Goal: Task Accomplishment & Management: Use online tool/utility

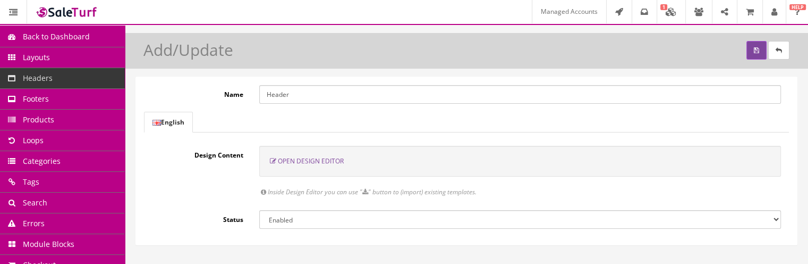
click at [332, 163] on div "Open Design Editor" at bounding box center [520, 161] width 522 height 31
click at [330, 163] on span "Open Design Editor" at bounding box center [311, 160] width 66 height 9
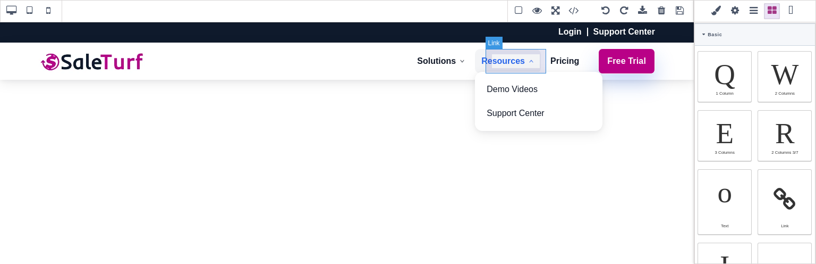
click at [513, 50] on link "Resources" at bounding box center [508, 61] width 66 height 24
select select
type input "10"
type input "12"
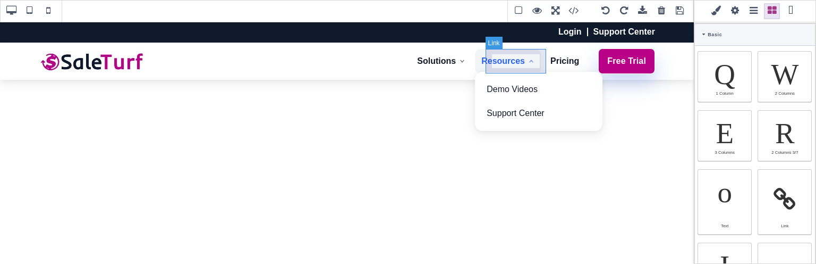
type input "10"
type input "12"
type input "rgb(37, 99, 235)"
select select
type input "16"
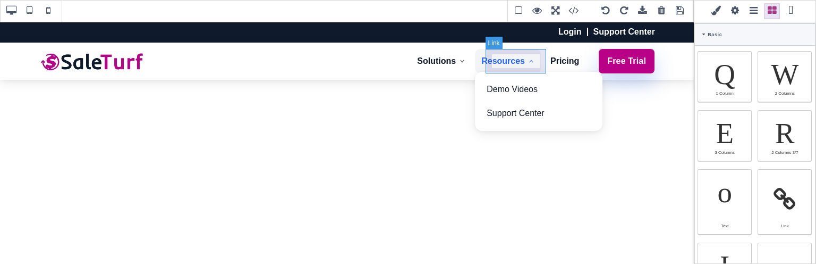
select select "px"
select select "600"
select select
type input "25.6px"
select select
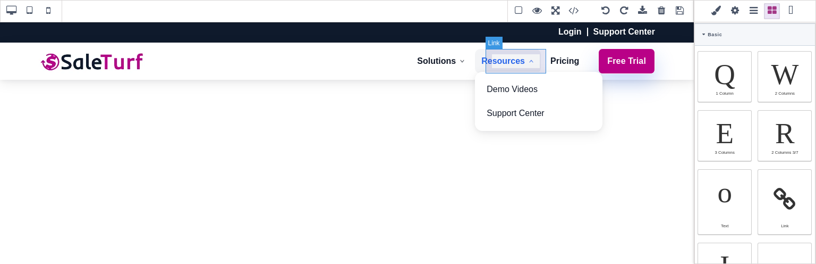
type input "rgb(243, 244, 246)"
type input "0"
select select "px"
type input "0"
select select "px"
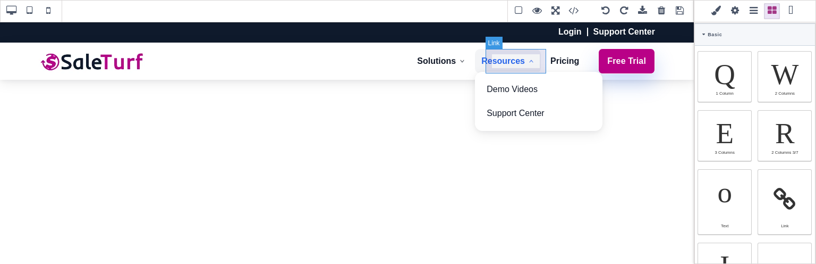
type input "0"
select select "px"
type input "0"
select select "px"
type input "rgb(37, 99, 235)"
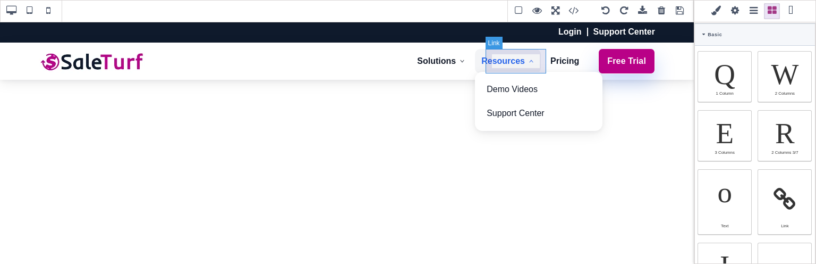
type input "rgb(37, 99, 235)"
type input "10"
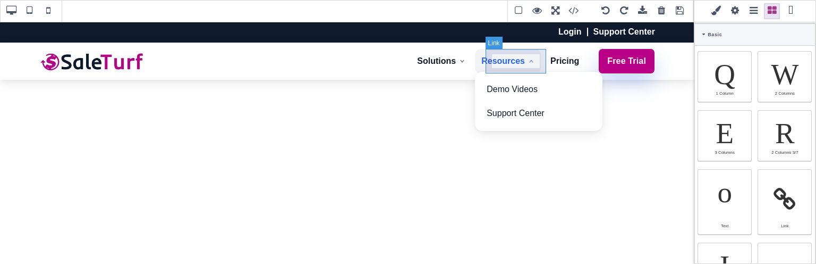
type input "10"
type input "2.4"
select select "px"
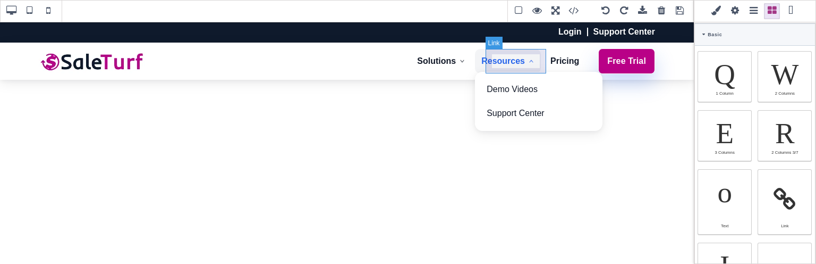
select select "solid"
type input "rgb(59, 151, 227)"
type input "-3"
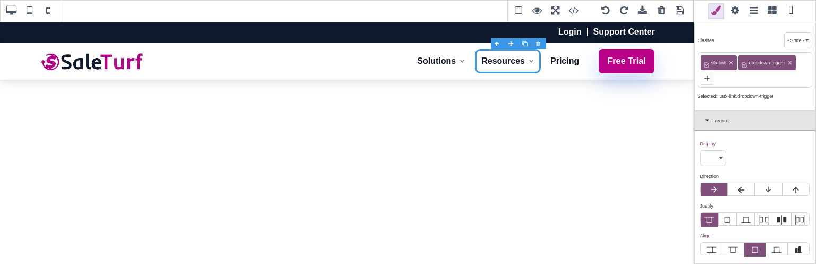
click at [732, 11] on span at bounding box center [735, 11] width 16 height 16
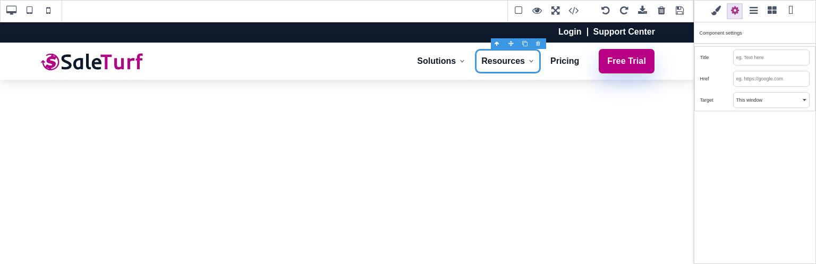
click at [759, 75] on input "text" at bounding box center [771, 78] width 75 height 15
click at [717, 9] on span at bounding box center [717, 11] width 16 height 16
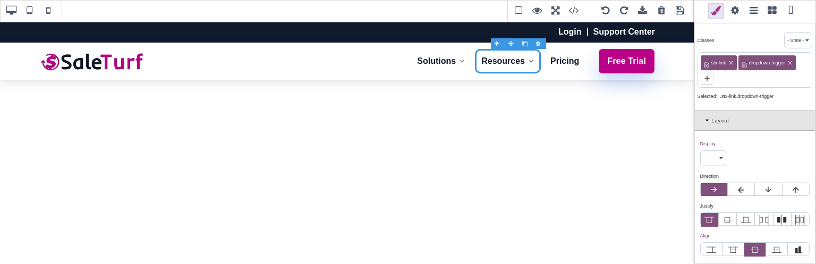
click at [716, 154] on select "Block Inline Inline Block Flex None Contents Table Table Row Table Cell" at bounding box center [713, 157] width 25 height 15
click at [792, 118] on div "Layout" at bounding box center [755, 121] width 120 height 20
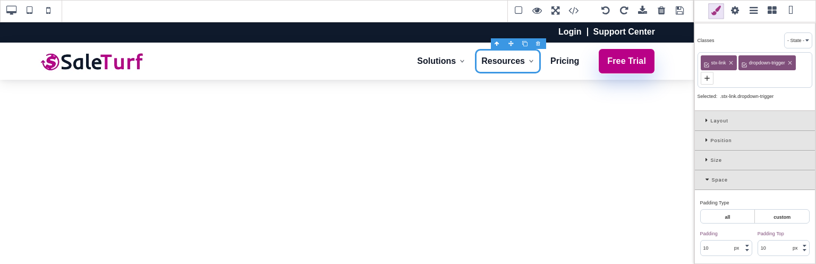
click at [738, 9] on span at bounding box center [735, 11] width 16 height 16
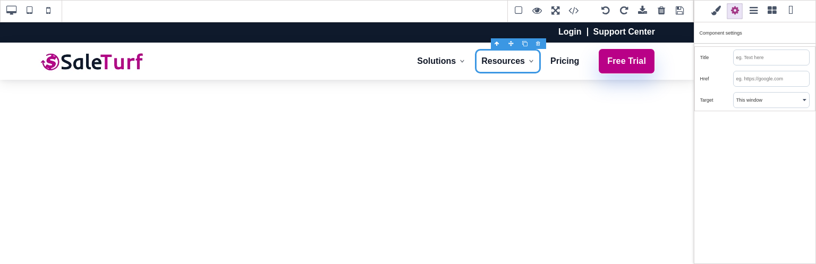
click at [789, 75] on input "text" at bounding box center [771, 78] width 75 height 15
type input "{"
type input "H"
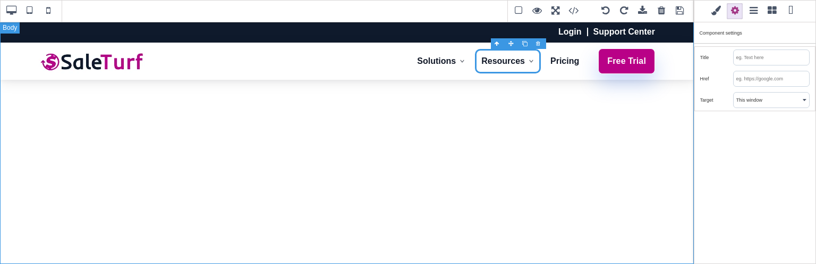
click at [654, 151] on div "Login Support Center Solutions Online Store Point of Sale (POS) B2B Integration…" at bounding box center [347, 142] width 694 height 242
type input "transparent"
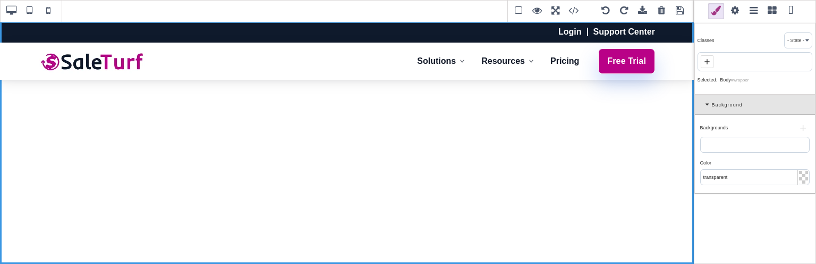
click at [772, 12] on span at bounding box center [772, 11] width 16 height 16
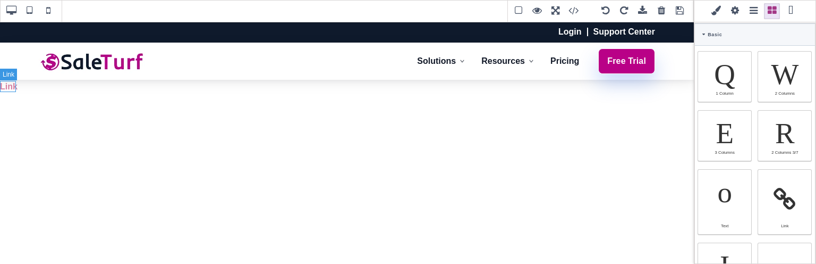
click at [11, 90] on link "Link" at bounding box center [9, 86] width 18 height 9
type input "0"
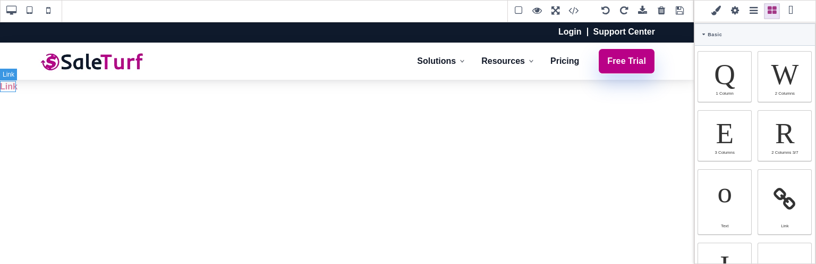
type input "0"
type input "#d983a6"
select select
type input "rgb(217, 131, 166)"
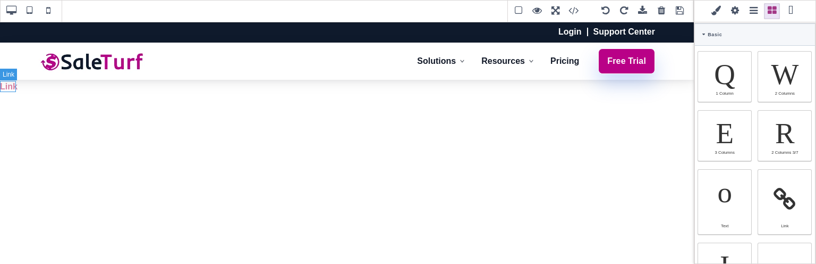
type input "rgb(217, 131, 166)"
type input "0"
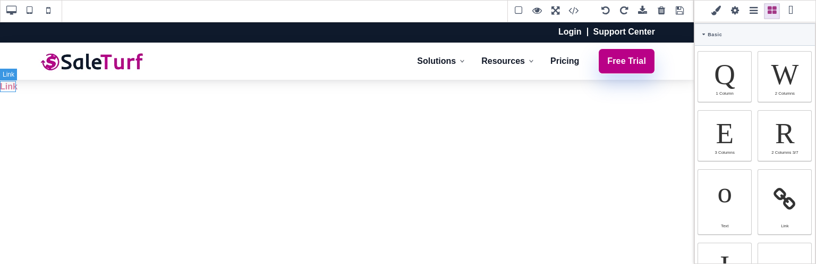
type input "0"
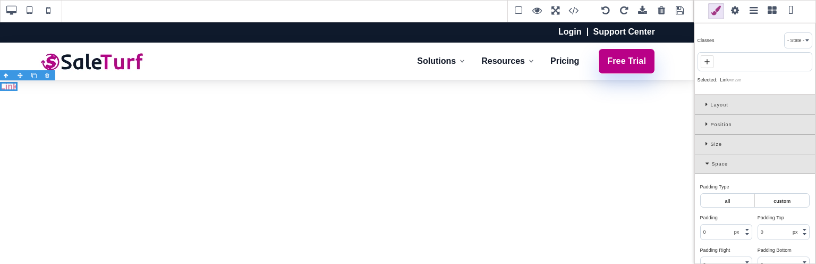
click at [732, 13] on span at bounding box center [735, 11] width 16 height 16
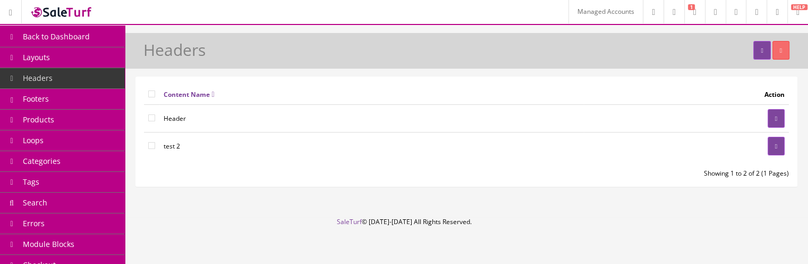
click at [98, 121] on link "Products" at bounding box center [62, 119] width 125 height 21
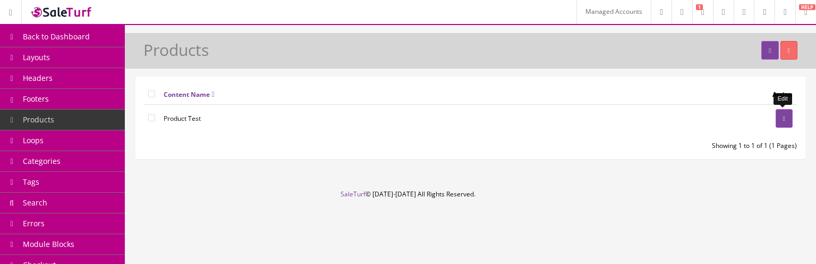
click at [789, 117] on link at bounding box center [784, 118] width 17 height 19
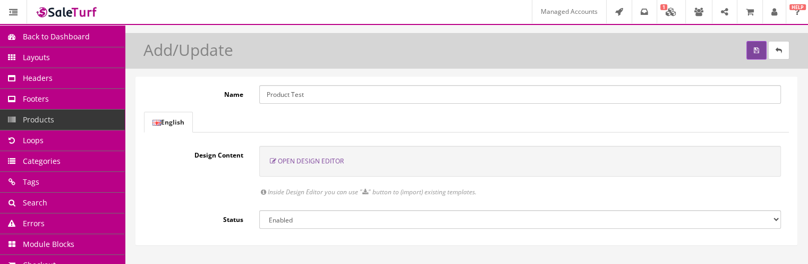
click at [290, 157] on span "Open Design Editor" at bounding box center [311, 160] width 66 height 9
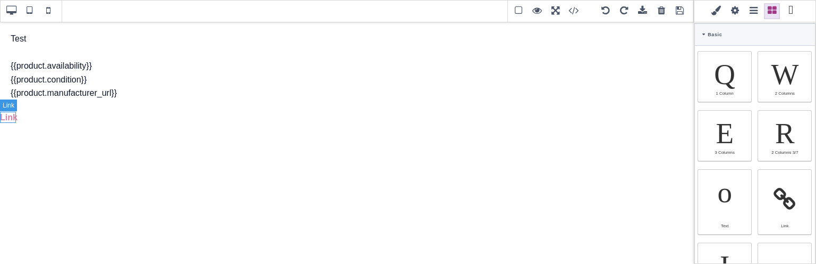
click at [0, 117] on link "Link" at bounding box center [9, 117] width 18 height 9
type input "rgb(217, 131, 166)"
select select
type input "16"
select select "px"
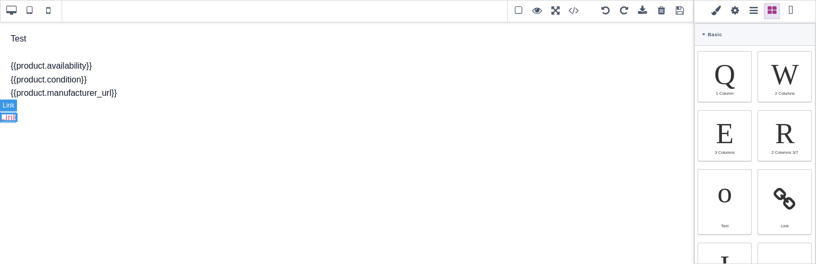
select select "600"
select select
type input "25.6px"
select select
type input "0"
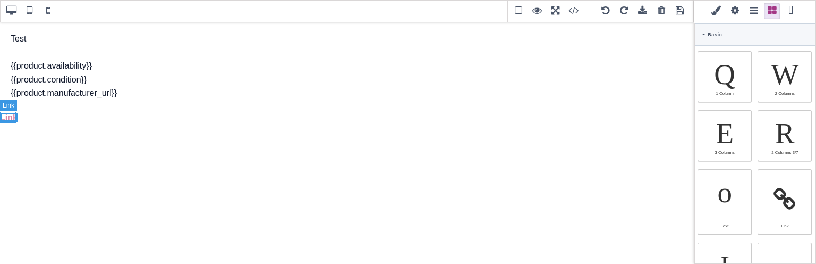
select select "px"
type input "0"
select select "px"
type input "0"
select select "px"
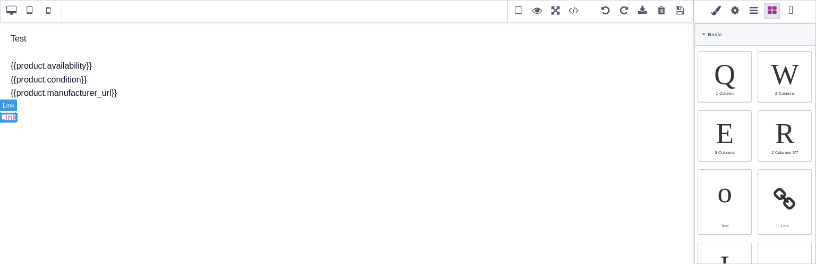
type input "0"
select select "px"
type input "rgb(217, 131, 166)"
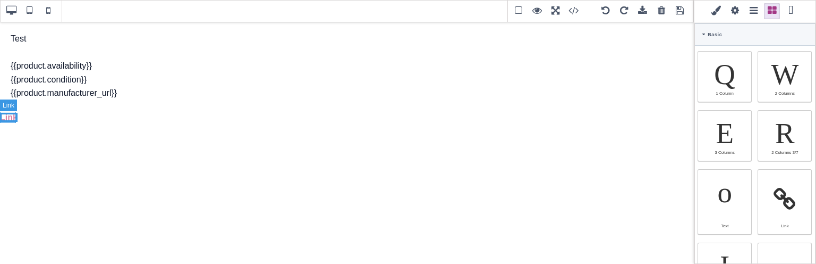
type input "rgb(217, 131, 166)"
type input "2.4"
select select "px"
select select "solid"
type input "rgb(59, 151, 227)"
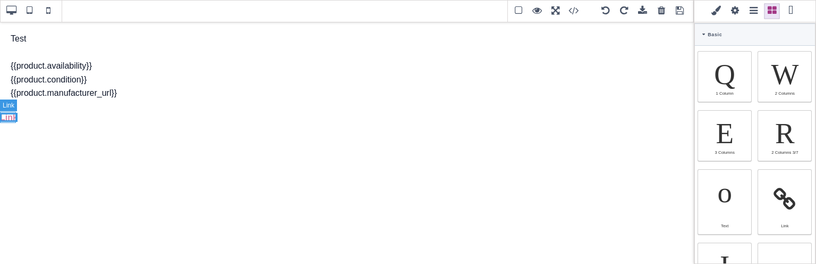
type input "-3"
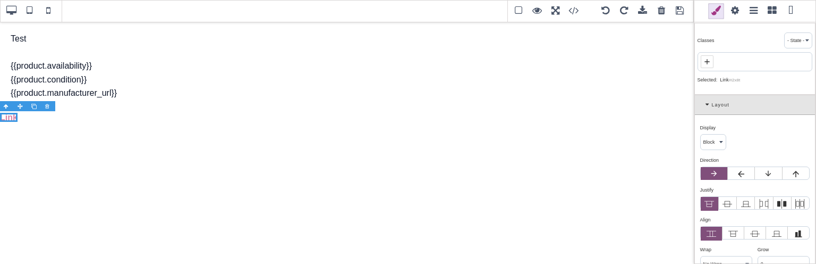
click at [733, 13] on span at bounding box center [735, 11] width 16 height 16
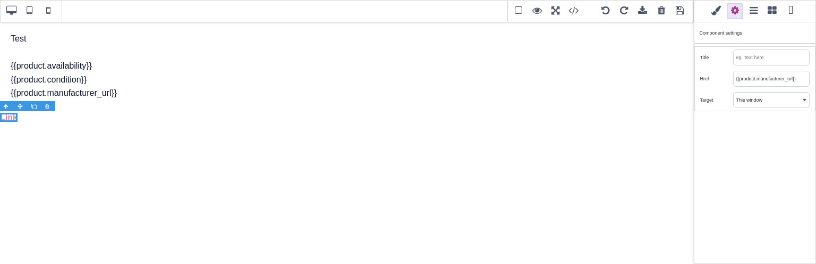
click at [774, 82] on input "{{product.manufacturer_url}}" at bounding box center [771, 78] width 75 height 15
click at [741, 123] on div "Classes - State - Hover Click Even/Odd Selected: Link #i2x8t Layout Display ⨯ B…" at bounding box center [755, 132] width 122 height 264
click at [11, 116] on link "Link" at bounding box center [9, 117] width 18 height 9
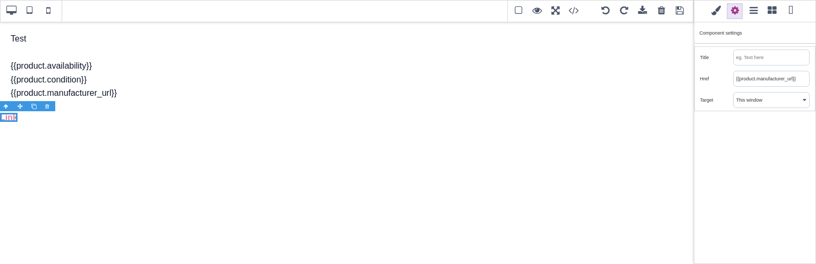
click at [772, 14] on span at bounding box center [772, 11] width 16 height 16
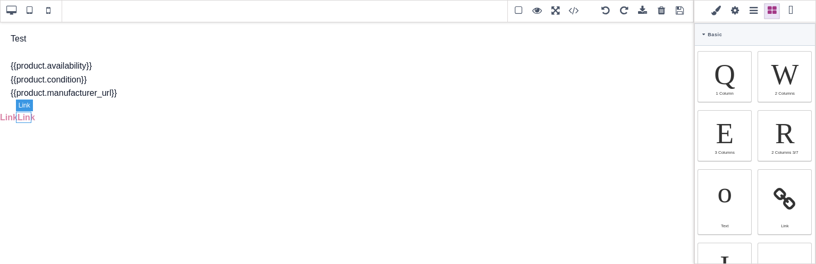
click at [19, 116] on link "Link" at bounding box center [27, 117] width 18 height 9
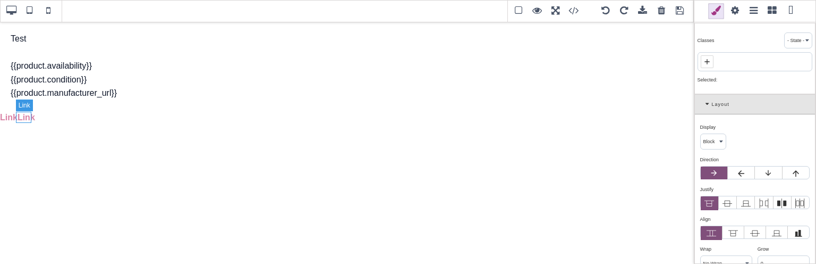
type input "#d983a6"
click at [740, 11] on span at bounding box center [735, 11] width 16 height 16
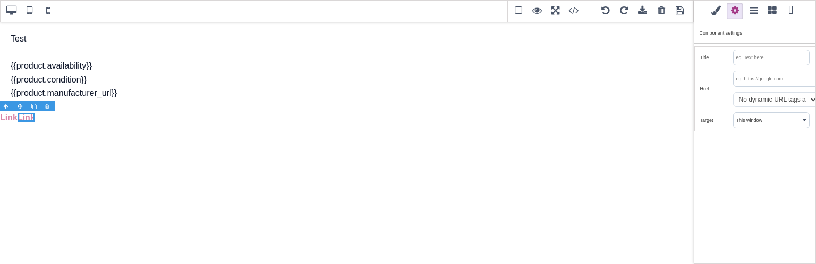
click at [780, 106] on div "Href No dynamic URL tags available" at bounding box center [755, 88] width 120 height 41
click at [772, 77] on input "text" at bounding box center [776, 78] width 84 height 15
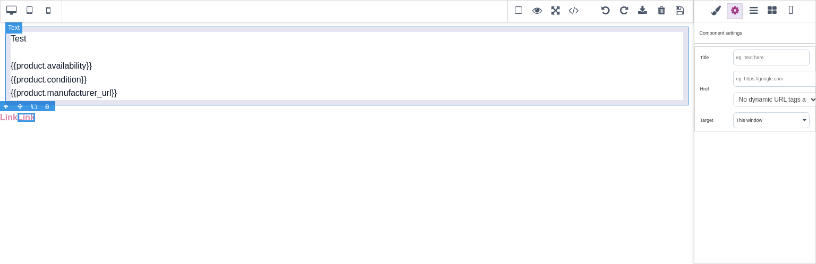
click at [104, 76] on div "Test {{product.availability}} {{product.condition}} {{product.manufacturer_url}}" at bounding box center [347, 66] width 684 height 79
type input "10"
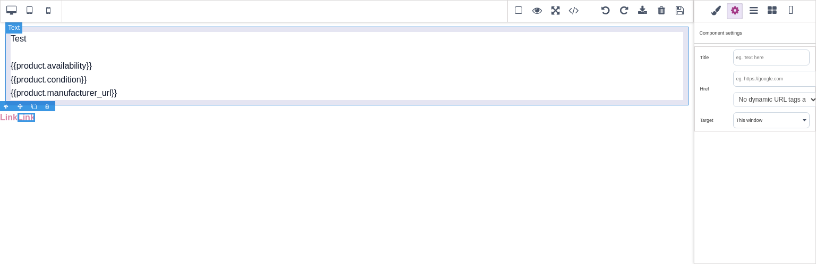
type input "10"
type input "rgb(15, 23, 42)"
select select "normal"
select select
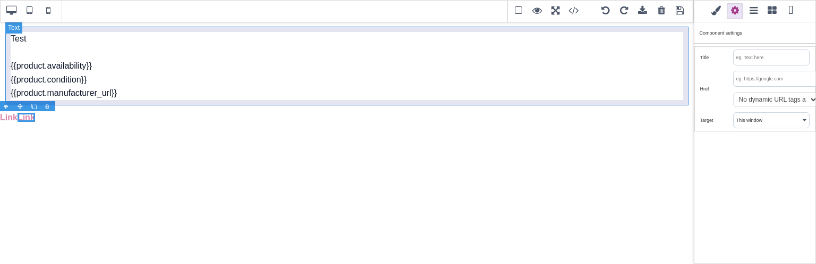
type input "rgb(15, 23, 42)"
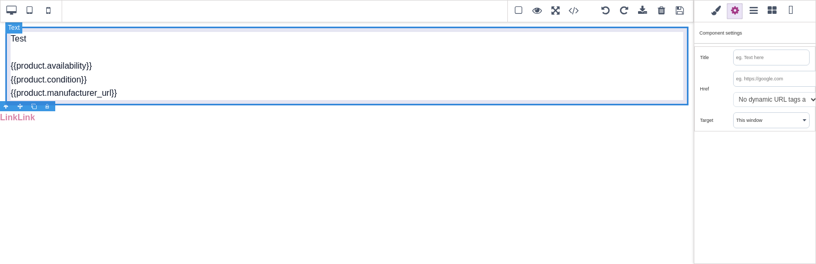
click at [104, 76] on div "Test {{product.availability}} {{product.condition}} {{product.manufacturer_url}}" at bounding box center [347, 66] width 684 height 79
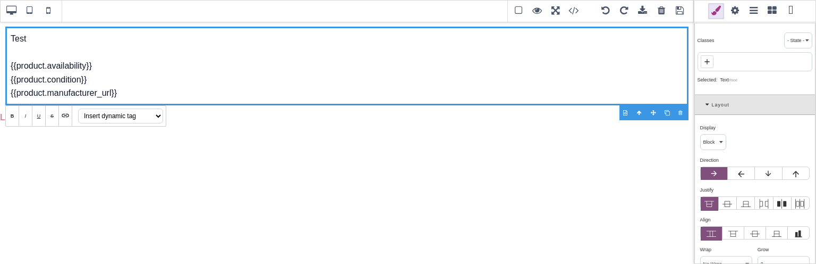
click at [124, 115] on select "Insert dynamic tag Availability Average Rating Condition EAN Manufacturer Name …" at bounding box center [120, 115] width 85 height 15
click at [132, 96] on div "Test {{product.availability}} {{product.condition}} {{product.manufacturer_url}}" at bounding box center [347, 66] width 684 height 79
click at [142, 111] on select "Insert dynamic tag Availability Average Rating Condition EAN Manufacturer Name …" at bounding box center [120, 115] width 85 height 15
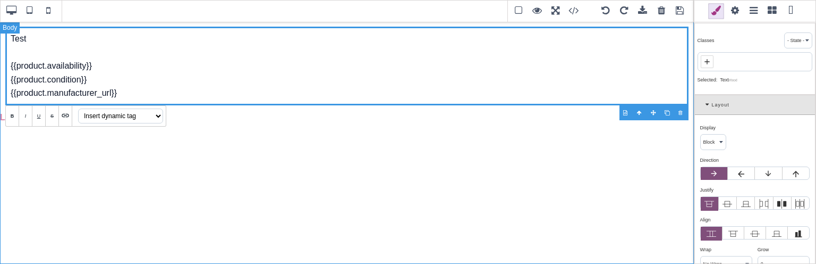
click at [222, 166] on div "Test {{product.availability}} {{product.condition}} {{product.manufacturer_url}…" at bounding box center [347, 142] width 694 height 242
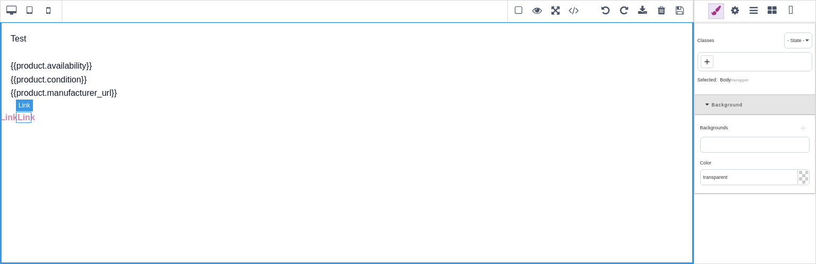
click at [26, 113] on link "Link" at bounding box center [27, 117] width 18 height 9
type input "0"
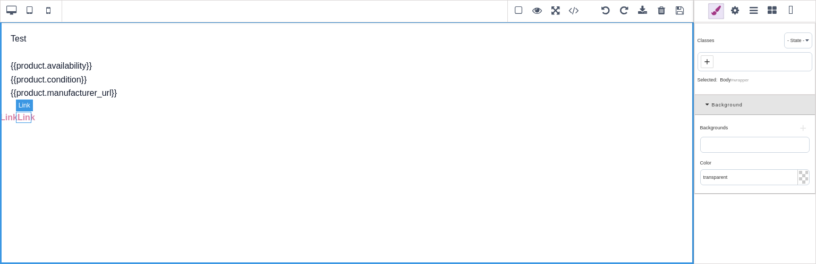
type input "0"
type input "#d983a6"
select select "600"
select select
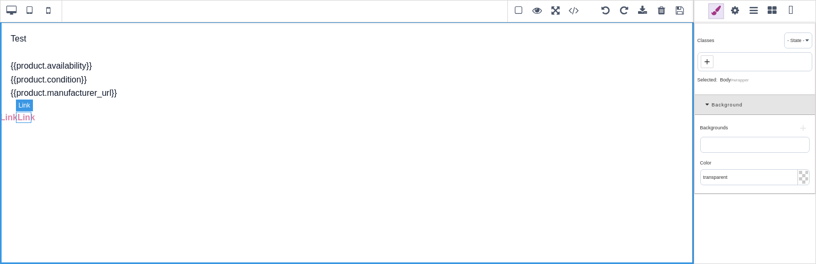
type input "rgb(217, 131, 166)"
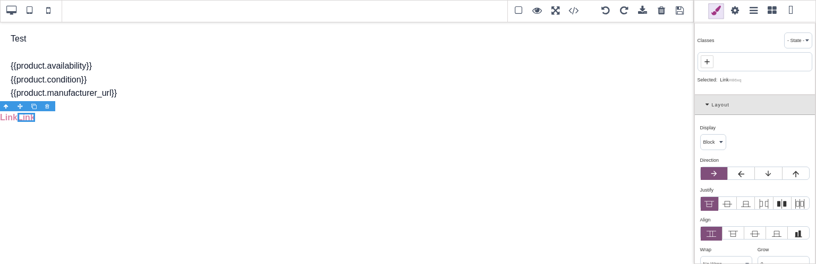
click at [732, 11] on span at bounding box center [735, 11] width 16 height 16
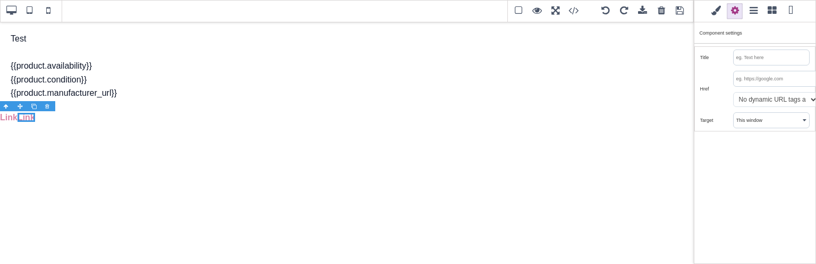
click at [761, 77] on input "text" at bounding box center [776, 78] width 84 height 15
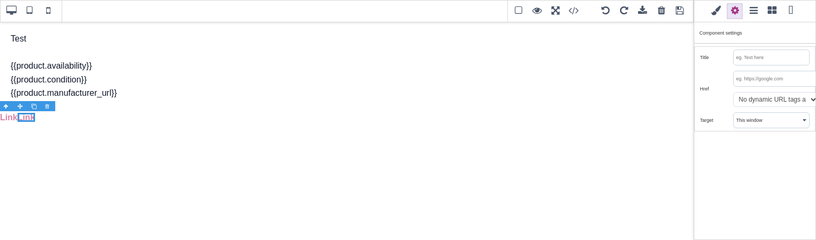
click at [774, 6] on span at bounding box center [772, 11] width 16 height 16
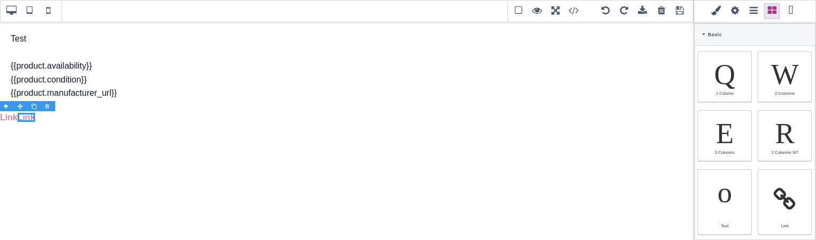
click at [736, 12] on span at bounding box center [735, 11] width 16 height 16
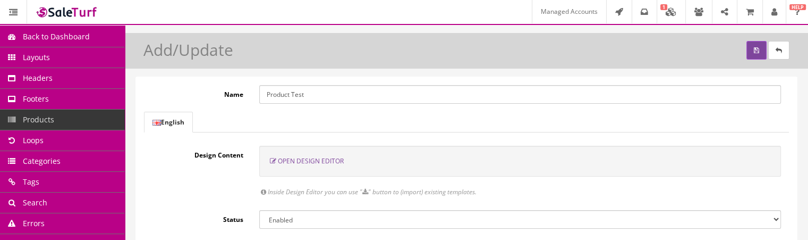
click at [321, 159] on span "Open Design Editor" at bounding box center [311, 160] width 66 height 9
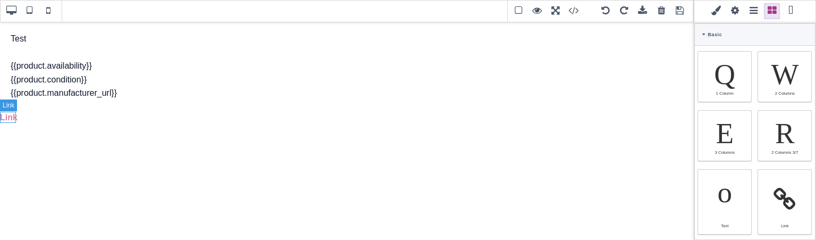
click at [6, 117] on link "Link" at bounding box center [9, 117] width 18 height 9
type input "rgb(217, 131, 166)"
select select
type input "16"
select select "px"
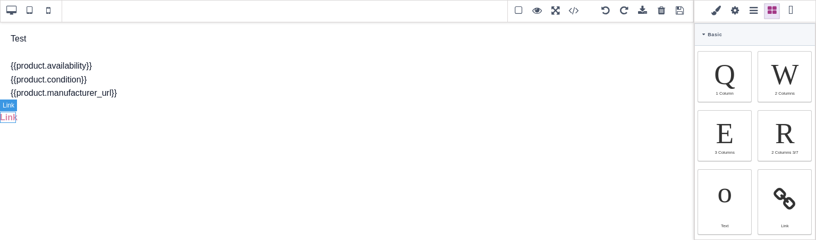
select select "600"
select select
type input "25.6px"
select select
type input "0"
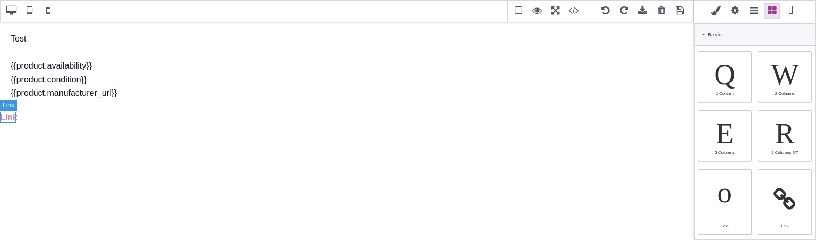
select select "px"
type input "0"
select select "px"
type input "0"
select select "px"
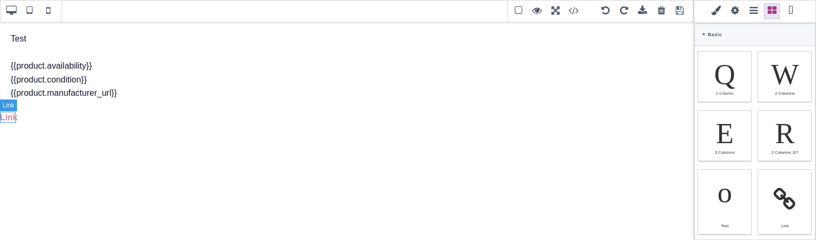
type input "0"
select select "px"
type input "rgb(217, 131, 166)"
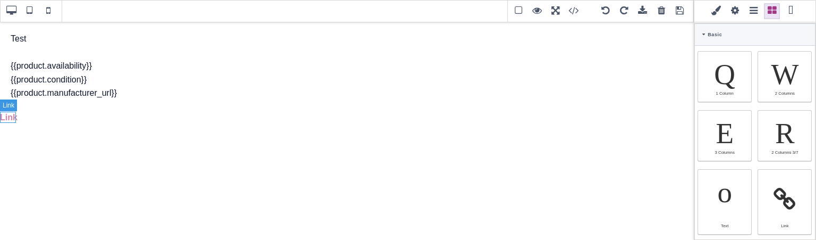
type input "rgb(217, 131, 166)"
type input "2.4"
select select "px"
select select "solid"
type input "rgb(59, 151, 227)"
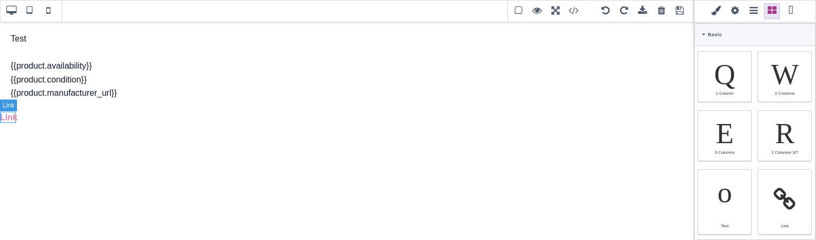
type input "-3"
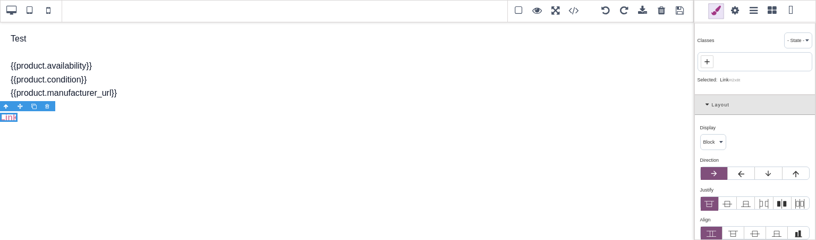
click at [731, 10] on span at bounding box center [735, 11] width 16 height 16
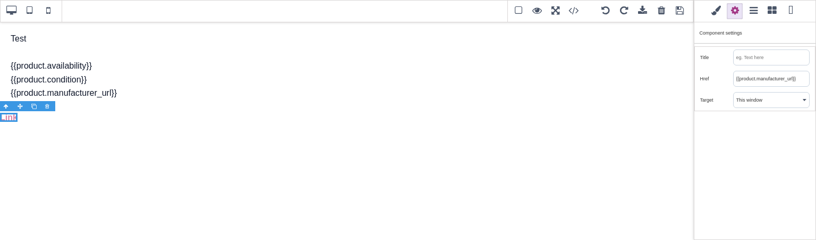
click at [778, 80] on input "{{product.manufacturer_url}}" at bounding box center [771, 78] width 75 height 15
click at [722, 79] on div "Href" at bounding box center [717, 79] width 33 height 10
click at [771, 77] on input "{{product.manufacturer_url}}" at bounding box center [771, 78] width 75 height 15
click at [799, 77] on input "{{product.manufacturer_url}}" at bounding box center [771, 78] width 75 height 15
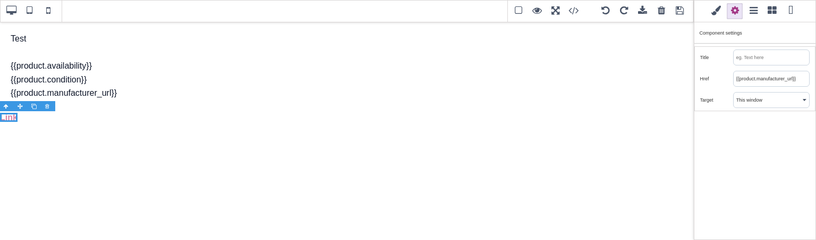
click at [799, 77] on input "{{product.manufacturer_url}}" at bounding box center [771, 78] width 75 height 15
click at [768, 145] on div "Classes - State - Hover Click Even/Odd Selected: Link #i2x8t Layout Display ⨯ B…" at bounding box center [755, 120] width 122 height 240
click at [761, 79] on input "text" at bounding box center [771, 78] width 75 height 15
paste input "{{product.manufacturer_url}}"
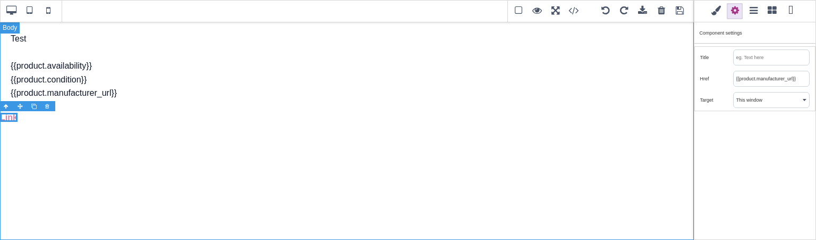
type input "{{product.manufacturer_url}}"
click at [585, 111] on div "Test {{product.availability}} {{product.condition}} {{product.manufacturer_url}…" at bounding box center [347, 130] width 694 height 218
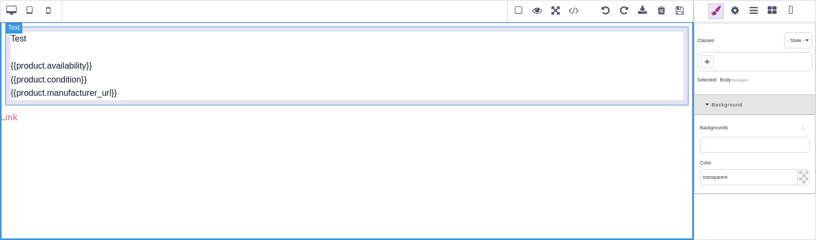
click at [85, 94] on div "Test {{product.availability}} {{product.condition}} {{product.manufacturer_url}}" at bounding box center [347, 66] width 684 height 79
type input "10"
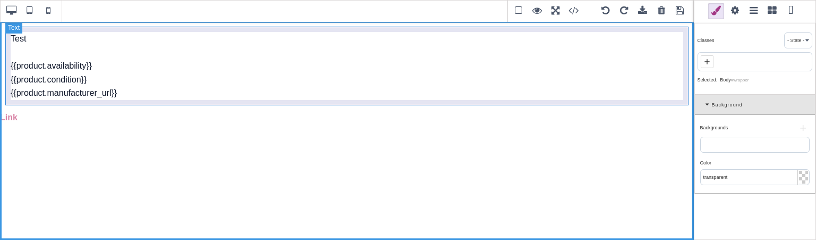
type input "10"
type input "rgb(15, 23, 42)"
select select "normal"
select select
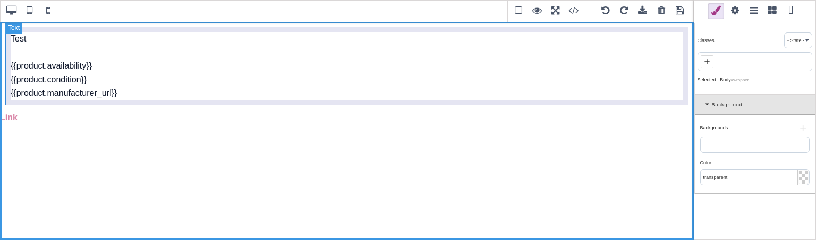
type input "rgb(15, 23, 42)"
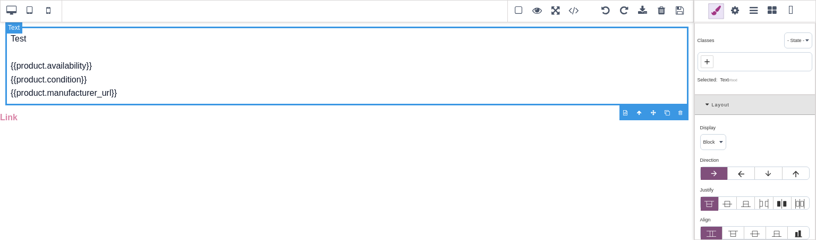
click at [95, 92] on div "Test {{product.availability}} {{product.condition}} {{product.manufacturer_url}}" at bounding box center [347, 66] width 684 height 79
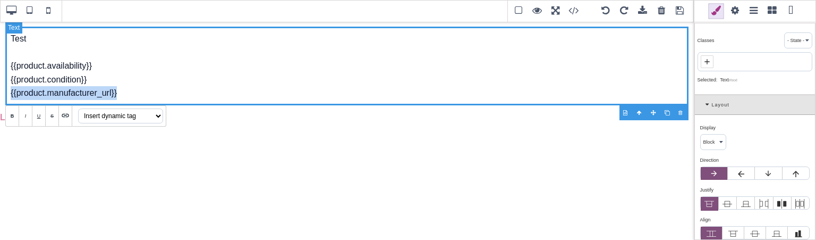
click at [95, 92] on div "Test {{product.availability}} {{product.condition}} {{product.manufacturer_url}}" at bounding box center [347, 66] width 684 height 79
click at [117, 113] on select "Insert dynamic tag Availability Average Rating Condition EAN Manufacturer Name …" at bounding box center [120, 115] width 85 height 15
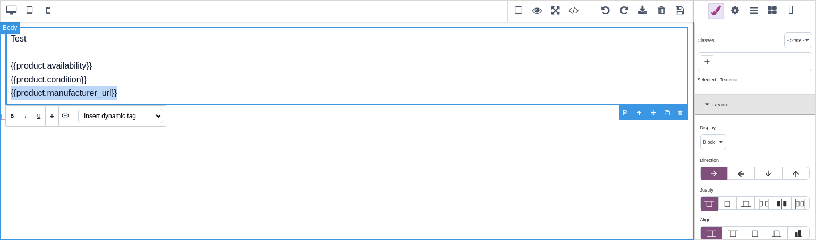
click at [247, 137] on div "Test {{product.availability}} {{product.condition}} {{product.manufacturer_url}…" at bounding box center [347, 130] width 694 height 218
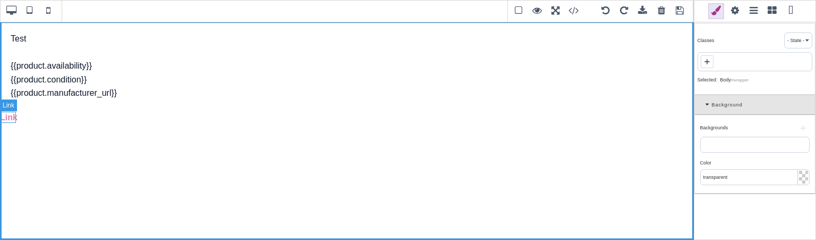
click at [4, 115] on link "Link" at bounding box center [9, 117] width 18 height 9
type input "0"
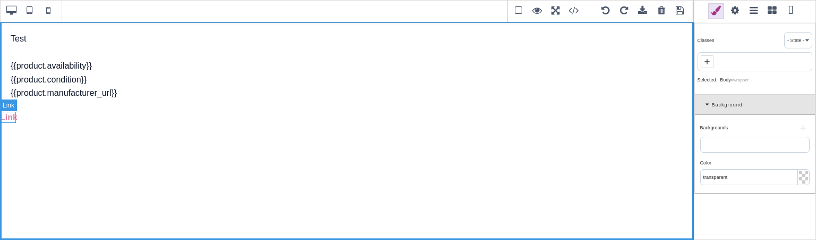
type input "0"
type input "rgb(217, 131, 166)"
select select "600"
select select
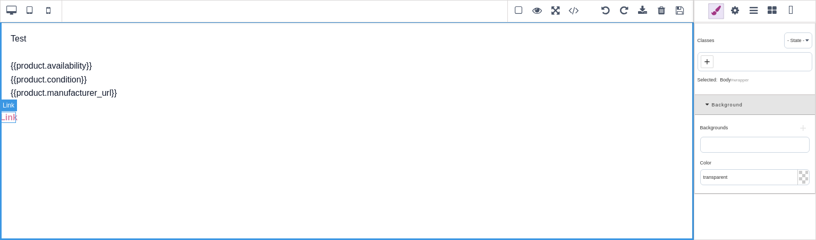
type input "rgb(217, 131, 166)"
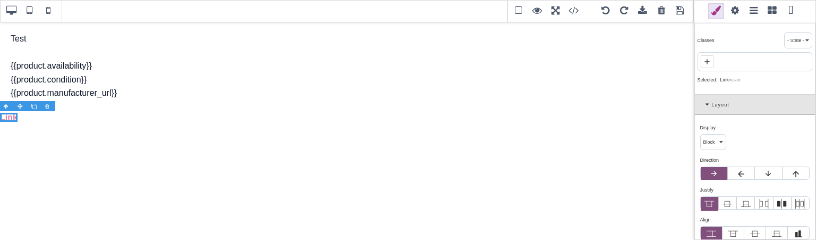
click at [736, 10] on span at bounding box center [735, 11] width 16 height 16
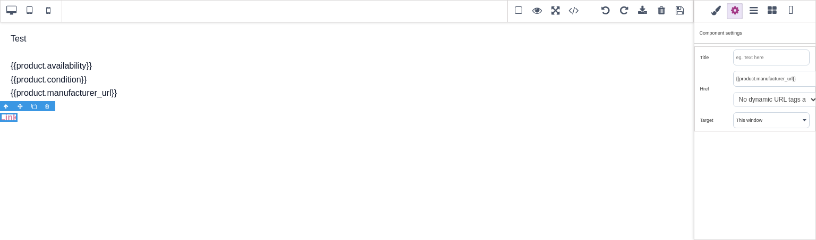
click at [771, 79] on input "{{product.manufacturer_url}}" at bounding box center [776, 78] width 84 height 15
click at [755, 155] on div "Classes - State - Hover Click Even/Odd Selected: Link #i2x8t Layout Display ⨯ B…" at bounding box center [755, 120] width 122 height 240
click at [770, 15] on span at bounding box center [772, 11] width 16 height 16
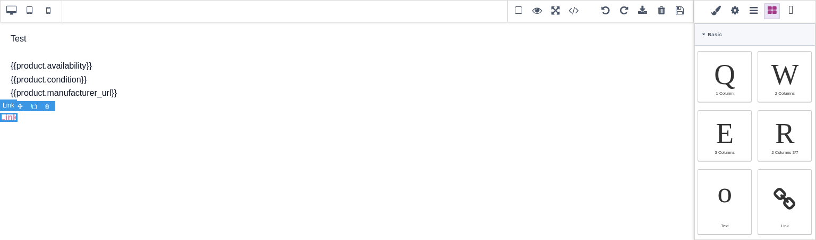
click at [0, 120] on link "Link" at bounding box center [9, 117] width 18 height 9
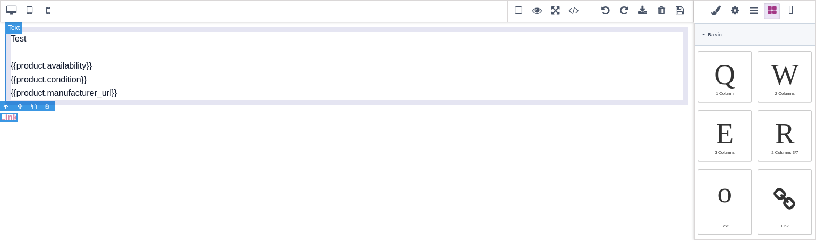
click at [47, 70] on div "Test {{product.availability}} {{product.condition}} {{product.manufacturer_url}}" at bounding box center [347, 66] width 684 height 79
type input "10"
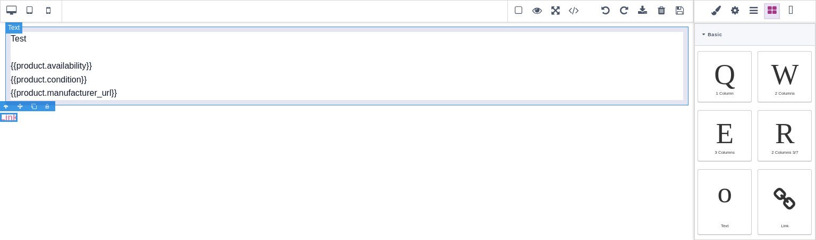
type input "10"
type input "rgb(15, 23, 42)"
select select "normal"
select select
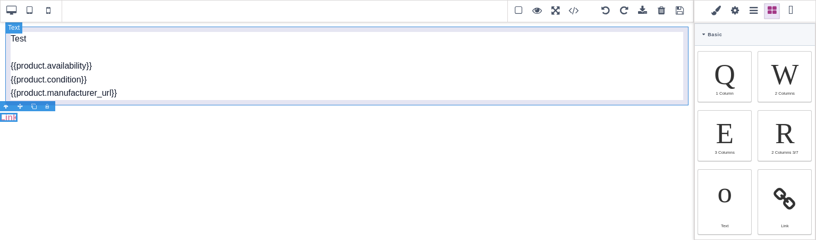
type input "rgb(15, 23, 42)"
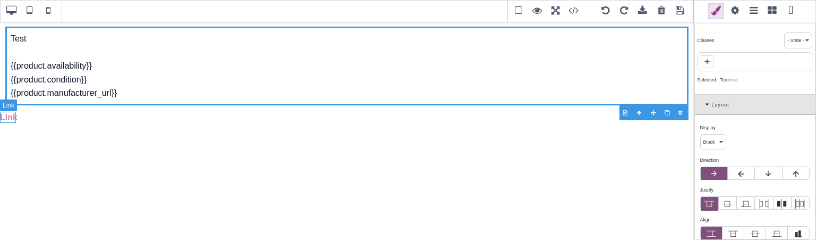
click at [11, 118] on link "Link" at bounding box center [9, 117] width 18 height 9
type input "0"
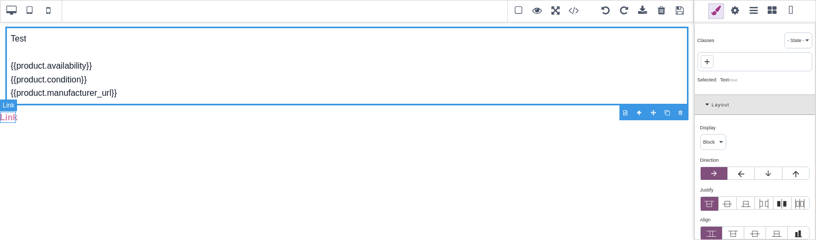
type input "0"
type input "rgb(217, 131, 166)"
select select "600"
select select
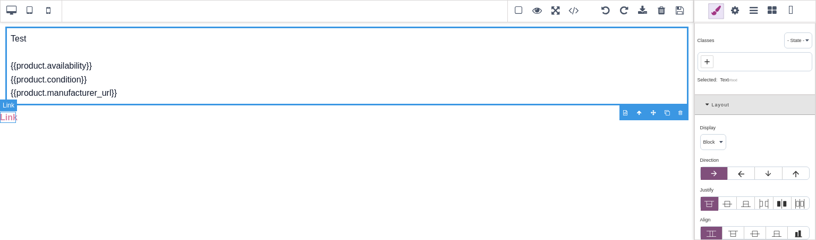
type input "rgb(217, 131, 166)"
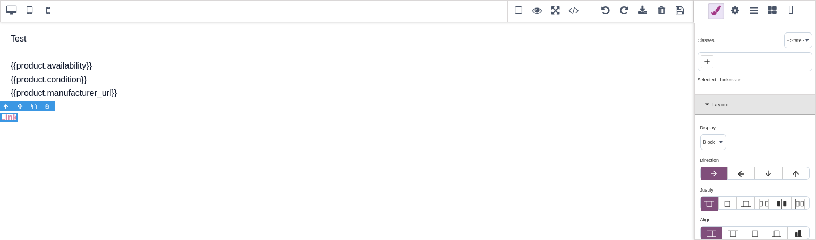
click at [735, 13] on span at bounding box center [735, 11] width 16 height 16
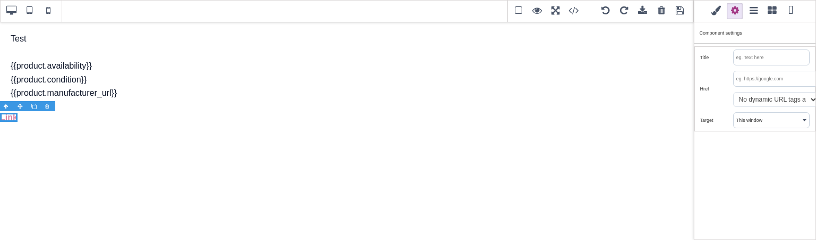
click at [763, 75] on input "text" at bounding box center [776, 78] width 84 height 15
paste input "{{product.manufacturer_url}}"
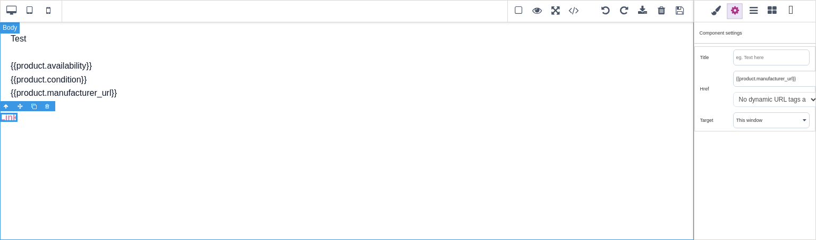
type input "{{product.manufacturer_url}}"
click at [623, 162] on div "Test {{product.availability}} {{product.condition}} {{product.manufacturer_url}…" at bounding box center [347, 130] width 694 height 218
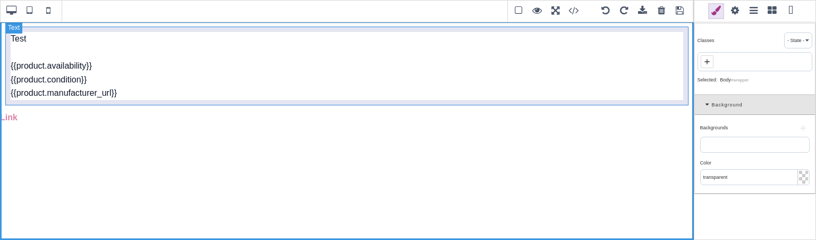
click at [128, 89] on div "Test {{product.availability}} {{product.condition}} {{product.manufacturer_url}}" at bounding box center [347, 66] width 684 height 79
type input "10"
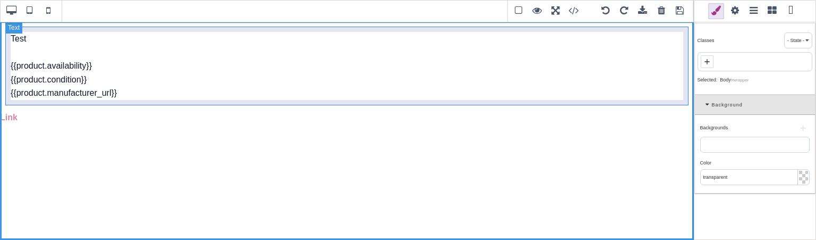
type input "10"
type input "rgb(15, 23, 42)"
select select "normal"
select select
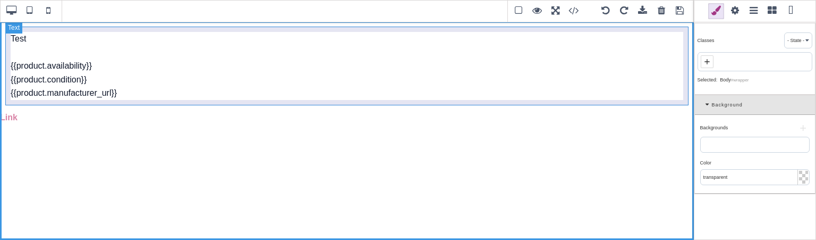
type input "rgb(15, 23, 42)"
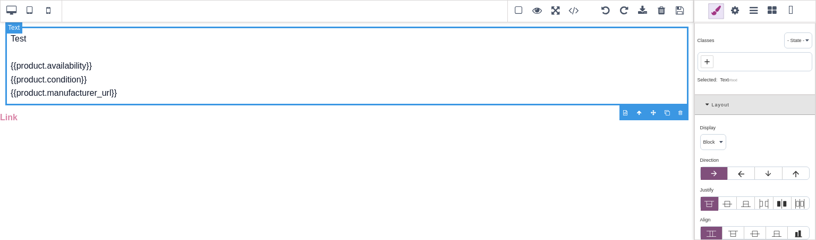
click at [108, 94] on div "Test {{product.availability}} {{product.condition}} {{product.manufacturer_url}}" at bounding box center [347, 66] width 684 height 79
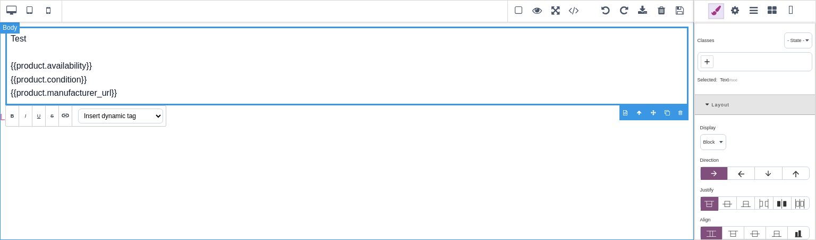
click at [52, 144] on div "Test {{product.availability}} {{product.condition}} {{product.manufacturer_url}…" at bounding box center [347, 130] width 694 height 218
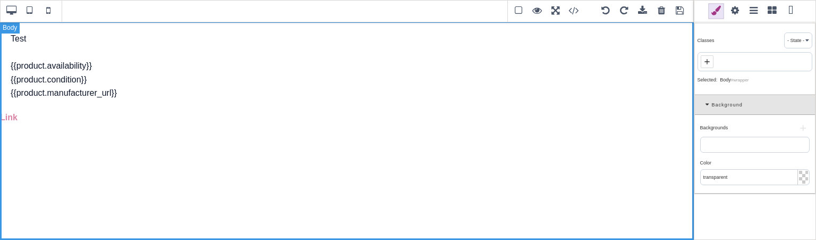
click at [15, 115] on div "Test {{product.availability}} {{product.condition}} {{product.manufacturer_url}…" at bounding box center [347, 130] width 694 height 218
click at [11, 115] on link "Link" at bounding box center [9, 117] width 18 height 9
type input "0"
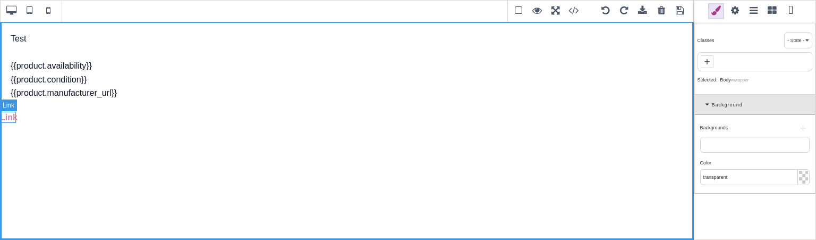
type input "0"
type input "rgb(217, 131, 166)"
select select "600"
select select
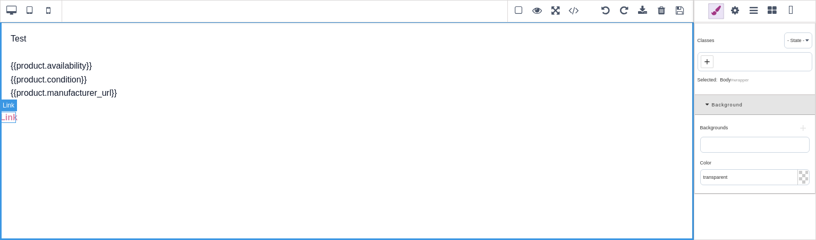
select select
type input "rgb(217, 131, 166)"
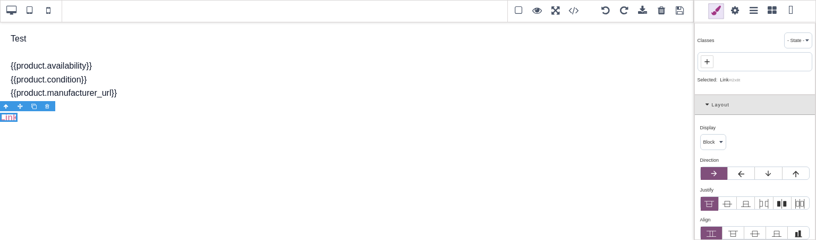
click at [735, 10] on span at bounding box center [735, 11] width 16 height 16
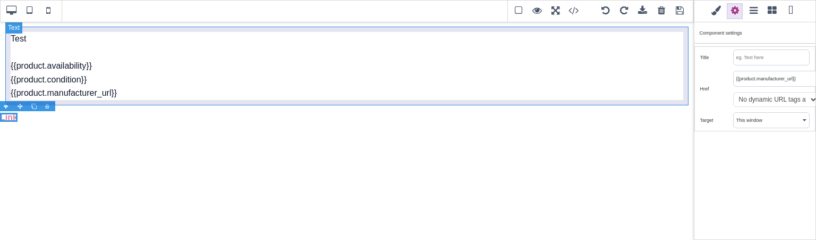
click at [121, 88] on div "Test {{product.availability}} {{product.condition}} {{product.manufacturer_url}}" at bounding box center [347, 66] width 684 height 79
type input "10"
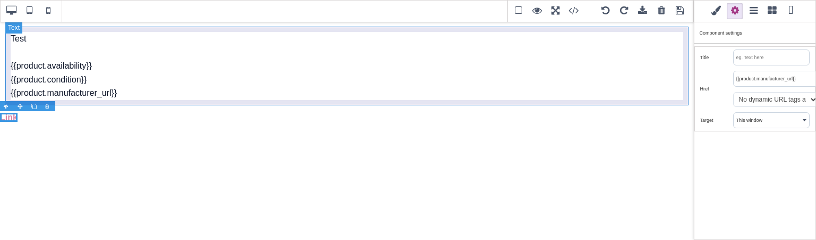
type input "10"
type input "rgb(15, 23, 42)"
select select "normal"
select select
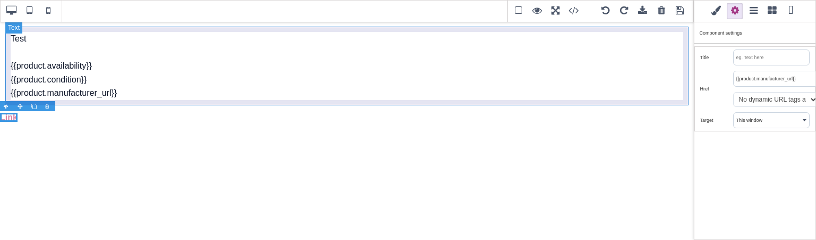
type input "rgb(15, 23, 42)"
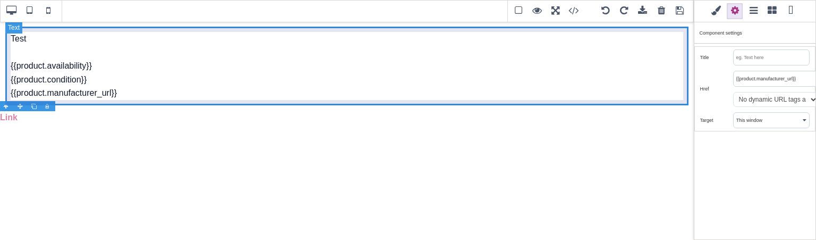
click at [121, 88] on div "Test {{product.availability}} {{product.condition}} {{product.manufacturer_url}}" at bounding box center [347, 66] width 684 height 79
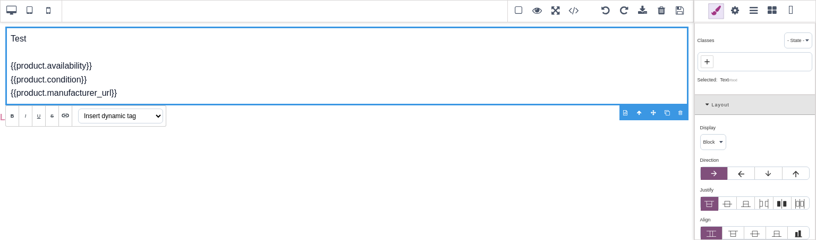
click at [120, 111] on select "Insert dynamic tag Availability Average Rating Condition EAN Manufacturer Name …" at bounding box center [120, 115] width 85 height 15
click at [92, 114] on select "Insert dynamic tag Availability Average Rating Condition EAN Manufacturer Name …" at bounding box center [120, 115] width 85 height 15
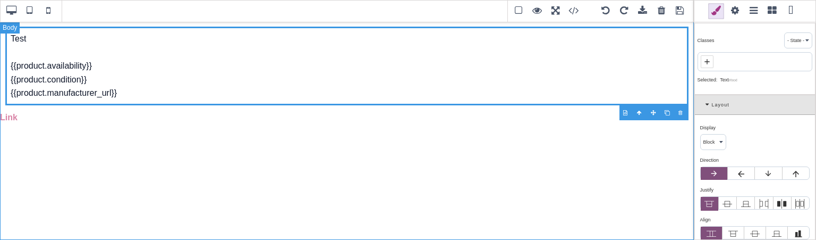
click at [222, 177] on div "Test {{product.availability}} {{product.condition}} {{product.manufacturer_url}…" at bounding box center [347, 130] width 694 height 218
